Goal: Task Accomplishment & Management: Check status

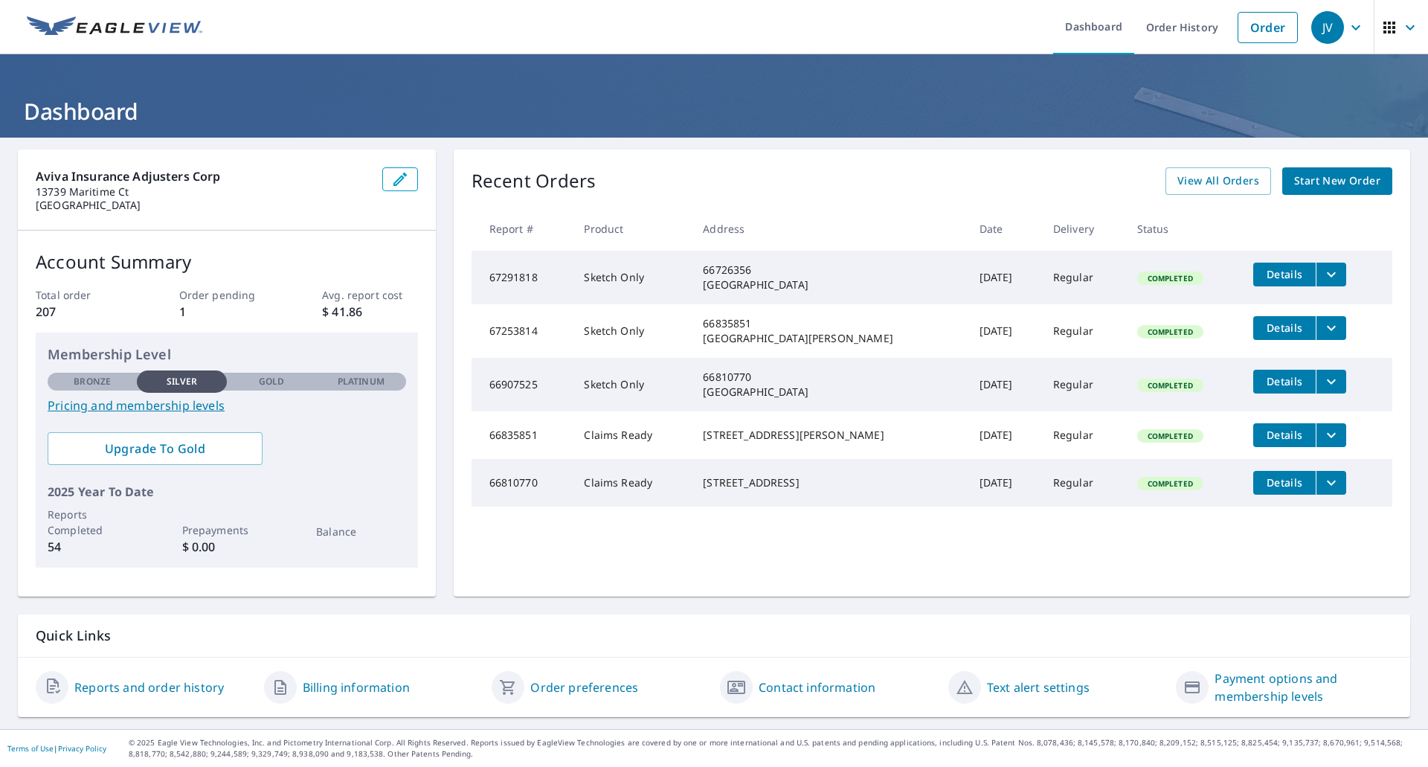
click at [689, 123] on h1 "Dashboard" at bounding box center [714, 111] width 1392 height 30
click at [619, 103] on h1 "Dashboard" at bounding box center [714, 111] width 1392 height 30
click at [603, 98] on h1 "Dashboard" at bounding box center [714, 111] width 1392 height 30
click at [816, 595] on div "Recent Orders View All Orders Start New Order Report # Product Address Date Del…" at bounding box center [932, 372] width 956 height 447
drag, startPoint x: 981, startPoint y: 126, endPoint x: 976, endPoint y: 118, distance: 9.3
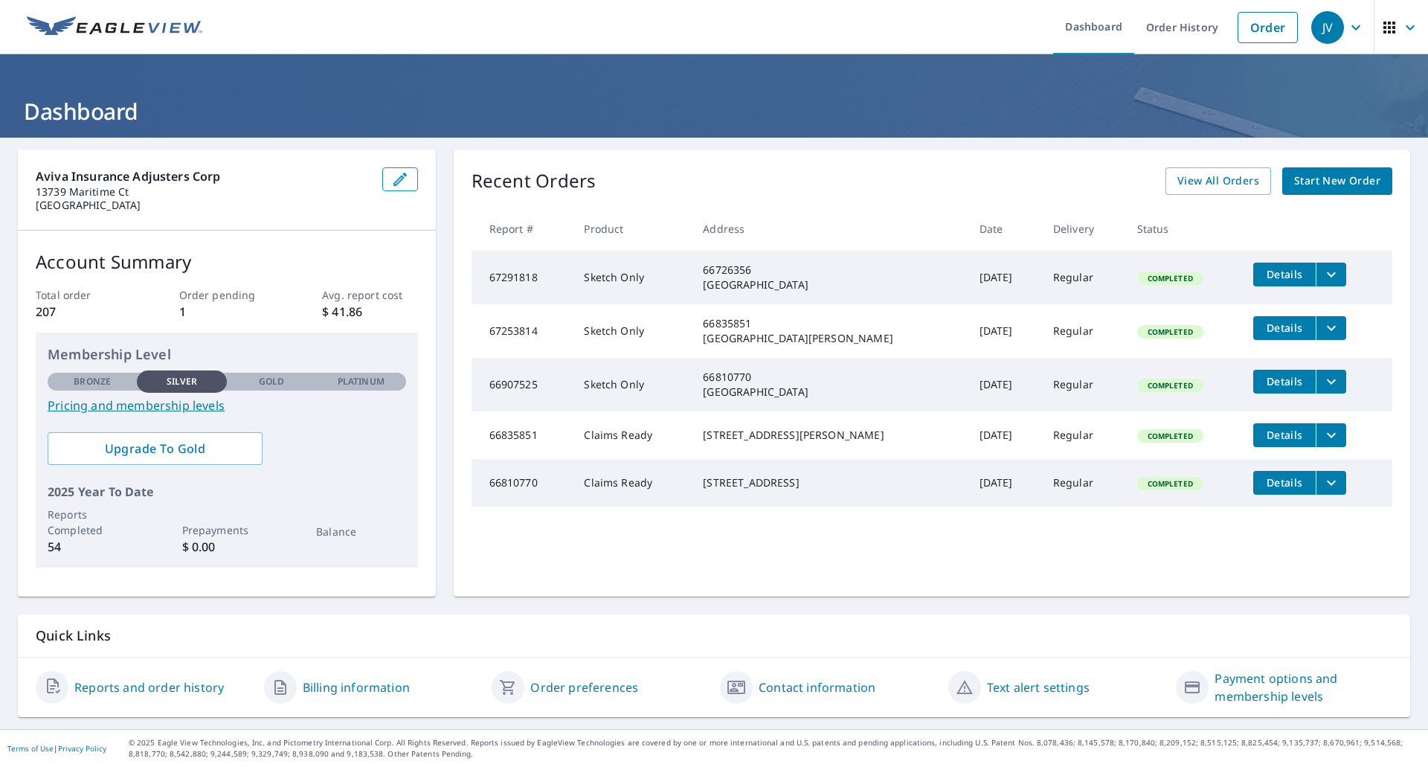
click at [976, 118] on header "Dashboard" at bounding box center [714, 95] width 1428 height 83
click at [979, 117] on h1 "Dashboard" at bounding box center [714, 111] width 1392 height 30
drag, startPoint x: 979, startPoint y: 117, endPoint x: 731, endPoint y: 1, distance: 274.1
click at [978, 116] on h1 "Dashboard" at bounding box center [714, 111] width 1392 height 30
click at [489, 88] on header "Dashboard" at bounding box center [714, 95] width 1428 height 83
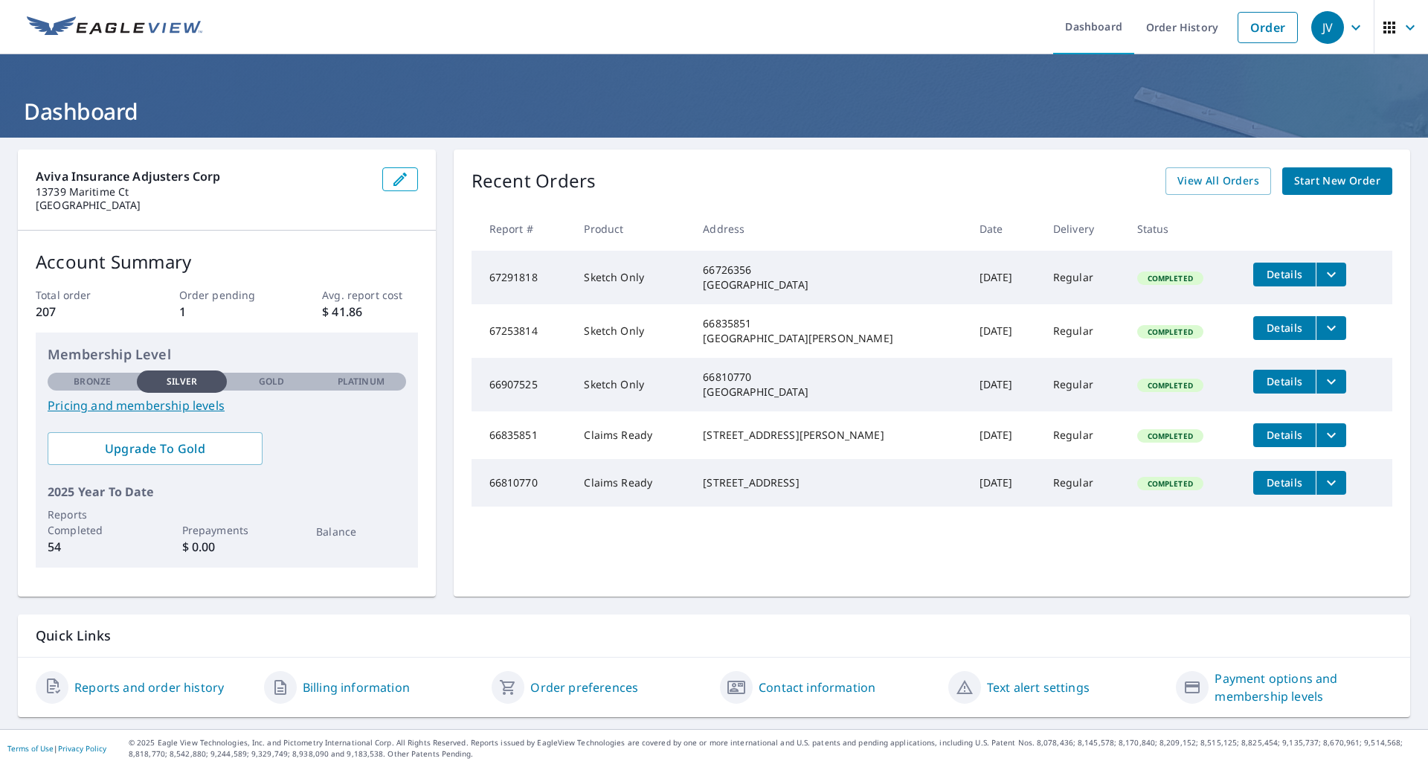
click at [445, 297] on div "Aviva Insurance Adjusters Corp [STREET_ADDRESS] Account Summary Total order 207…" at bounding box center [714, 372] width 1392 height 447
click at [1228, 185] on span "View All Orders" at bounding box center [1218, 181] width 82 height 19
